Goal: Task Accomplishment & Management: Manage account settings

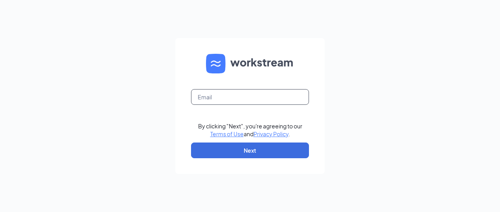
click at [210, 93] on input "text" at bounding box center [250, 97] width 118 height 16
click at [222, 96] on input "text" at bounding box center [250, 97] width 118 height 16
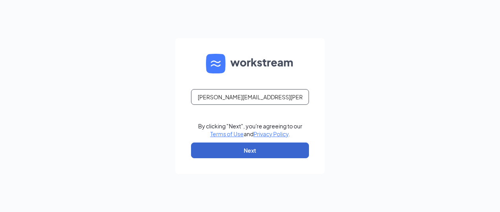
type input "[PERSON_NAME][EMAIL_ADDRESS][PERSON_NAME][DOMAIN_NAME]"
click at [225, 152] on button "Next" at bounding box center [250, 151] width 118 height 16
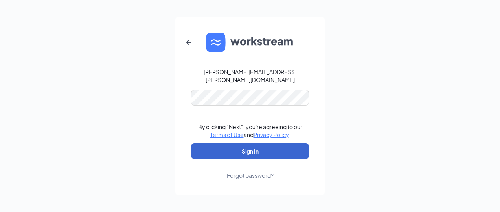
click at [225, 152] on button "Sign In" at bounding box center [250, 151] width 118 height 16
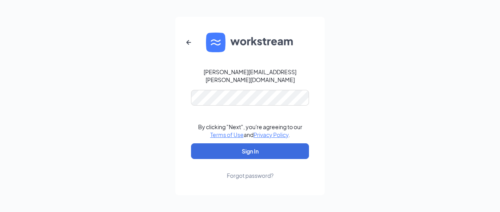
click at [336, 149] on div "tony.parrish@inspirepartners.net By clicking "Next", you're agreeing to our Ter…" at bounding box center [250, 106] width 500 height 212
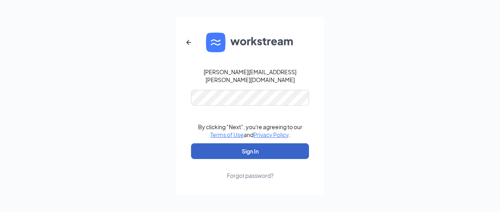
click at [240, 146] on button "Sign In" at bounding box center [250, 151] width 118 height 16
click at [242, 145] on button "Sign In" at bounding box center [250, 151] width 118 height 16
click at [242, 145] on button "submit" at bounding box center [250, 151] width 118 height 16
click at [273, 146] on button "Sign In" at bounding box center [250, 151] width 118 height 16
click at [268, 148] on button "Sign In" at bounding box center [250, 151] width 118 height 16
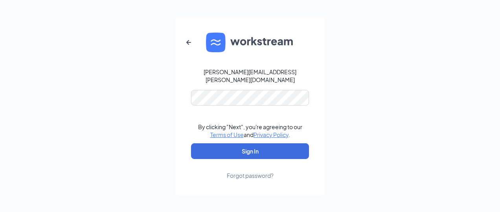
click at [260, 172] on div "Forgot password?" at bounding box center [250, 176] width 47 height 8
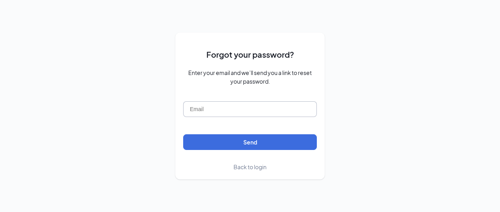
click at [201, 110] on input "text" at bounding box center [250, 109] width 134 height 16
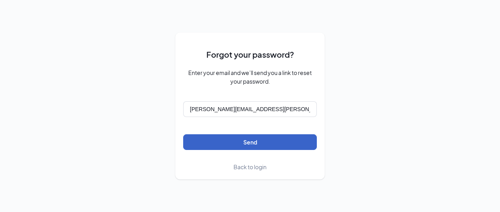
click at [214, 145] on button "Send" at bounding box center [250, 142] width 134 height 16
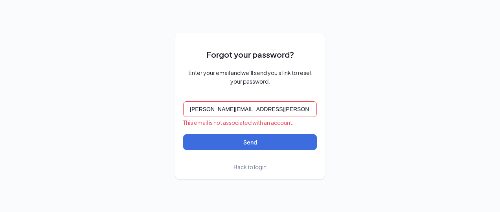
click at [273, 108] on input "[PERSON_NAME][EMAIL_ADDRESS][PERSON_NAME][DOMAIN_NAME]" at bounding box center [250, 109] width 134 height 16
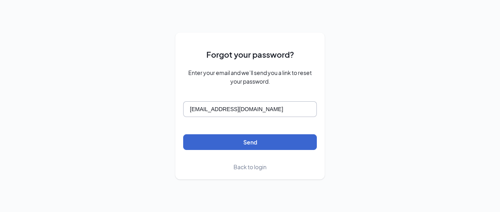
type input "[EMAIL_ADDRESS][DOMAIN_NAME]"
click at [220, 141] on button "Send" at bounding box center [250, 142] width 134 height 16
